Goal: Navigation & Orientation: Find specific page/section

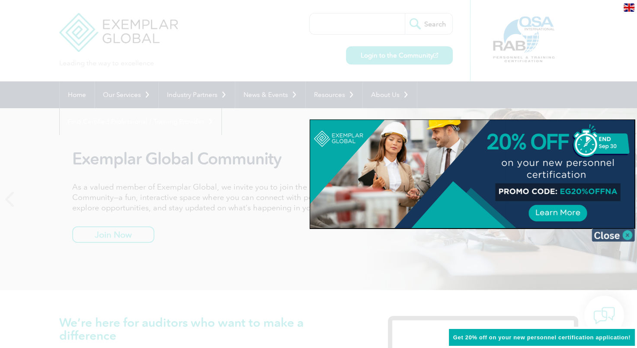
click at [626, 238] on img at bounding box center [612, 234] width 43 height 13
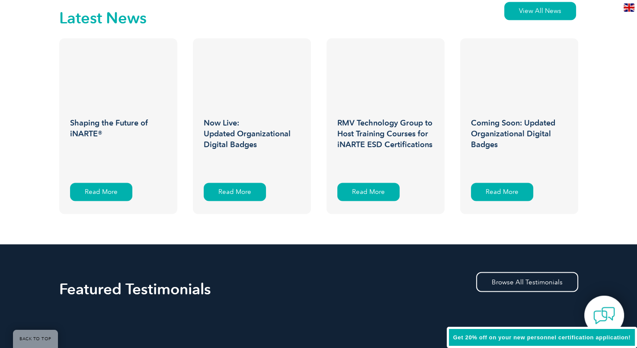
scroll to position [1686, 0]
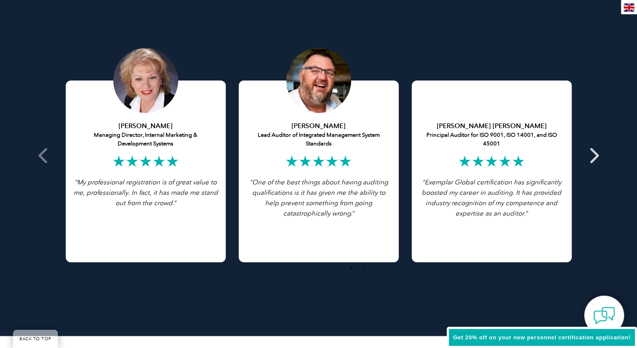
click at [594, 155] on icon at bounding box center [593, 155] width 11 height 0
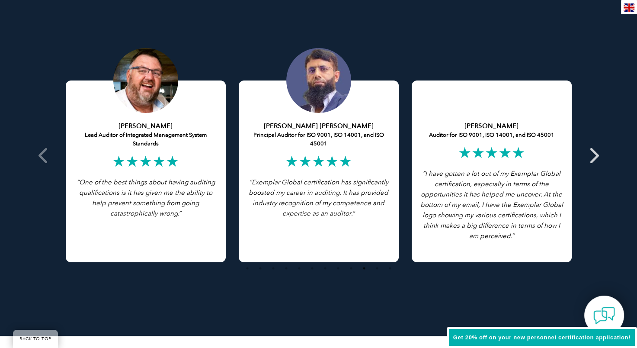
click at [594, 155] on icon at bounding box center [593, 155] width 11 height 0
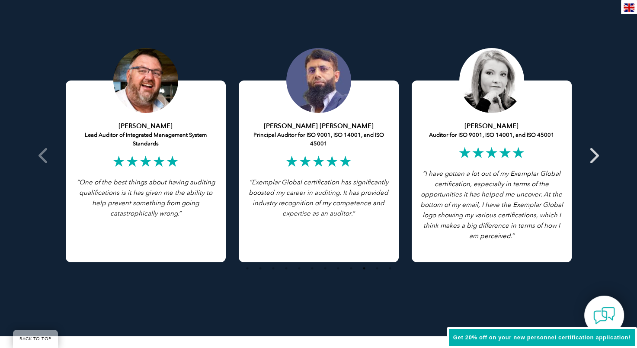
click at [594, 155] on icon at bounding box center [593, 155] width 11 height 0
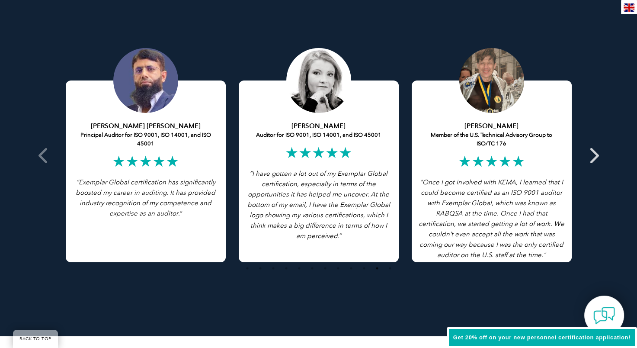
click at [593, 155] on icon at bounding box center [593, 155] width 11 height 0
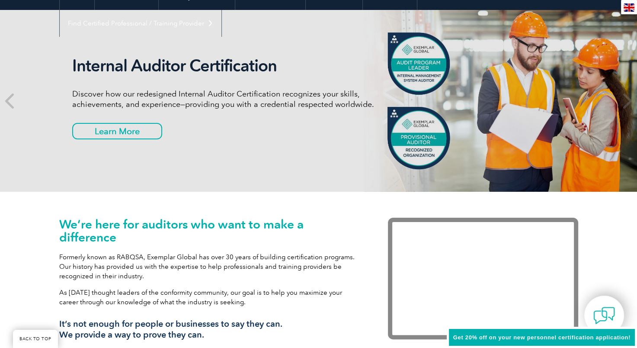
scroll to position [0, 0]
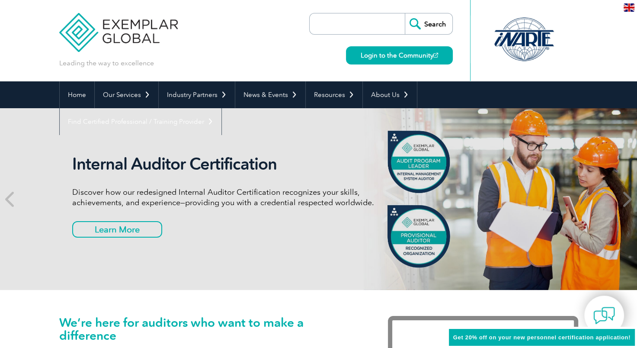
click at [633, 197] on span at bounding box center [626, 199] width 21 height 182
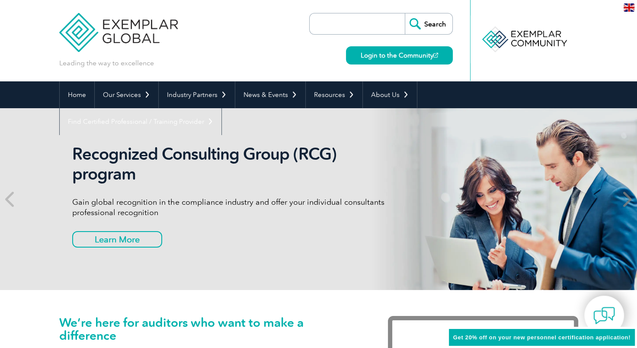
click at [629, 199] on icon at bounding box center [626, 199] width 11 height 0
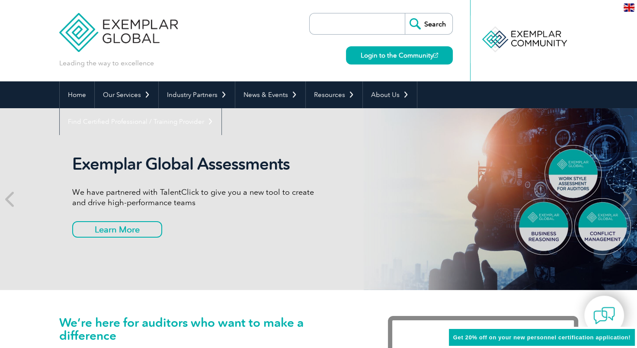
click at [629, 199] on icon at bounding box center [626, 199] width 11 height 0
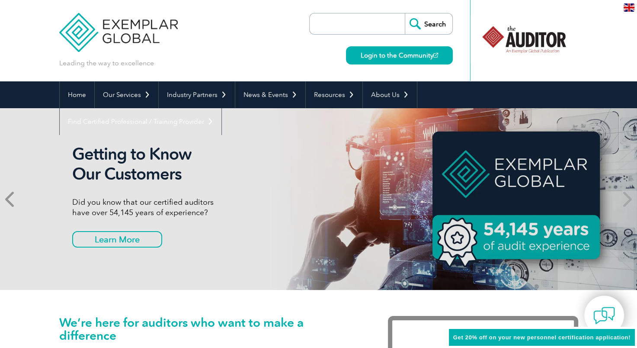
click at [7, 199] on icon at bounding box center [10, 199] width 11 height 0
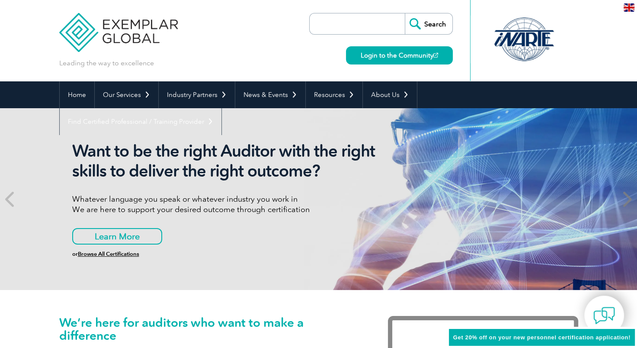
click at [628, 199] on icon at bounding box center [626, 199] width 11 height 0
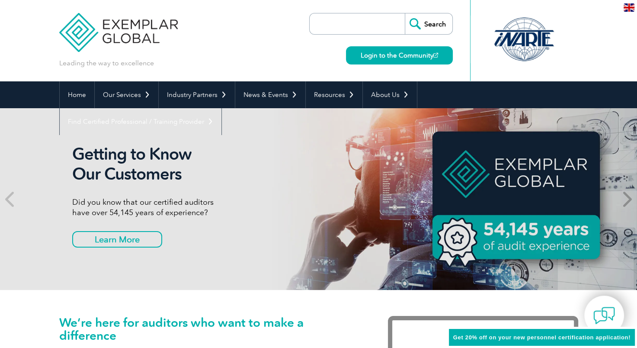
click at [628, 199] on icon at bounding box center [626, 199] width 11 height 0
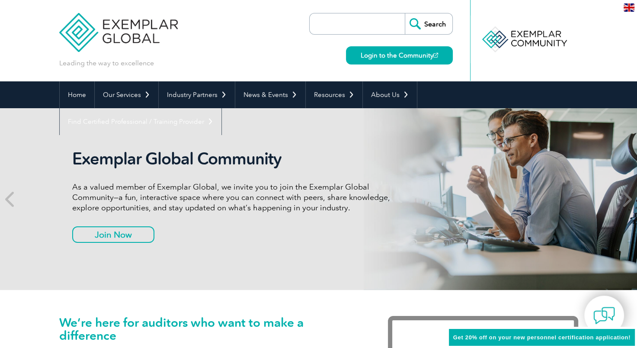
click at [628, 199] on icon at bounding box center [626, 199] width 11 height 0
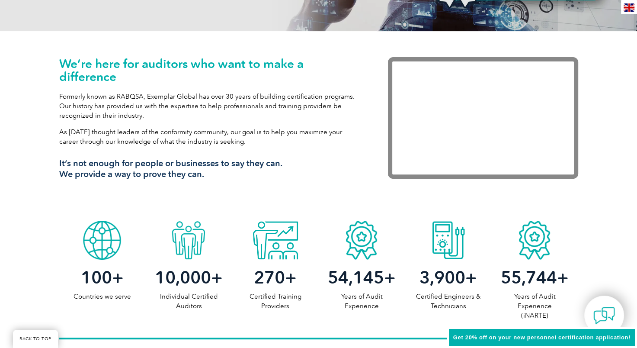
scroll to position [259, 0]
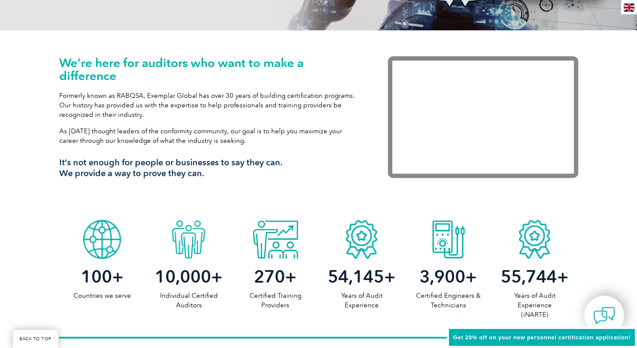
click at [528, 333] on div "Get 20% off on your new personnel certification application!" at bounding box center [542, 337] width 190 height 22
click at [527, 337] on span "Get 20% off on your new personnel certification application!" at bounding box center [541, 337] width 177 height 6
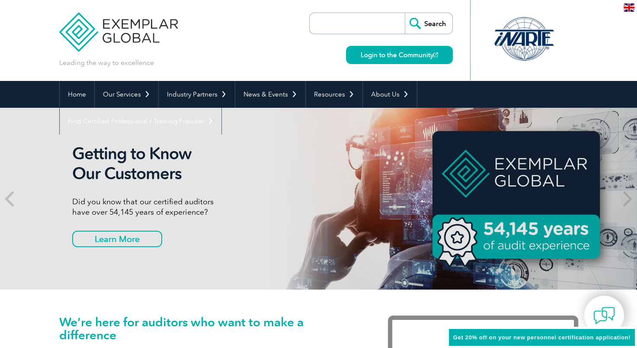
scroll to position [0, 0]
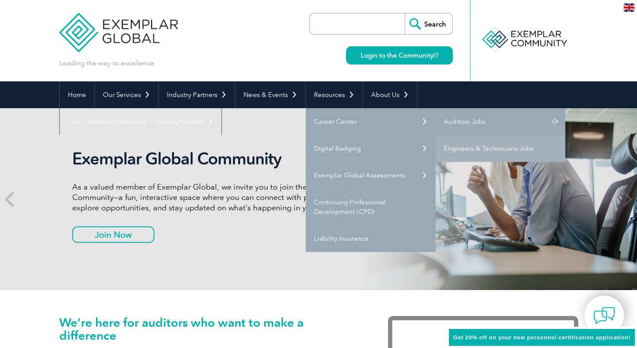
click at [504, 122] on link "Auditors Jobs" at bounding box center [500, 121] width 130 height 27
